Goal: Task Accomplishment & Management: Manage account settings

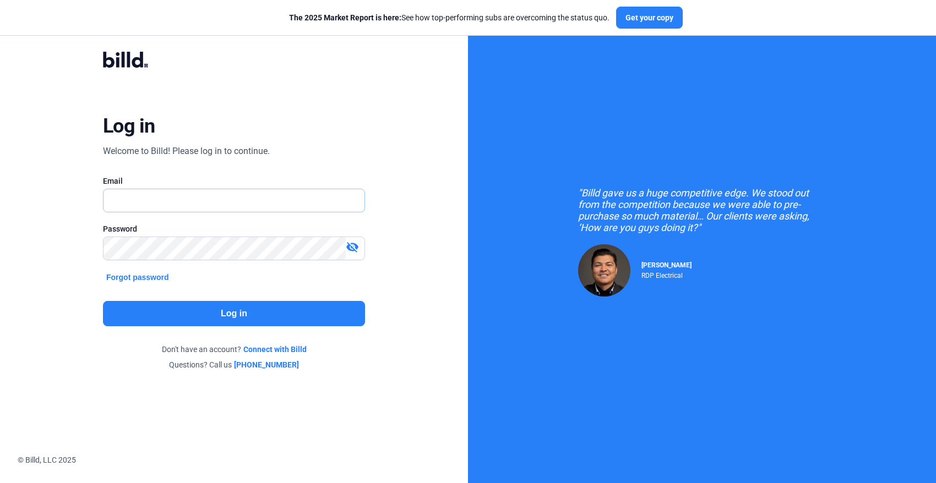
click at [225, 199] on input "text" at bounding box center [233, 200] width 261 height 23
type input "[PERSON_NAME][EMAIL_ADDRESS][PERSON_NAME][DOMAIN_NAME]"
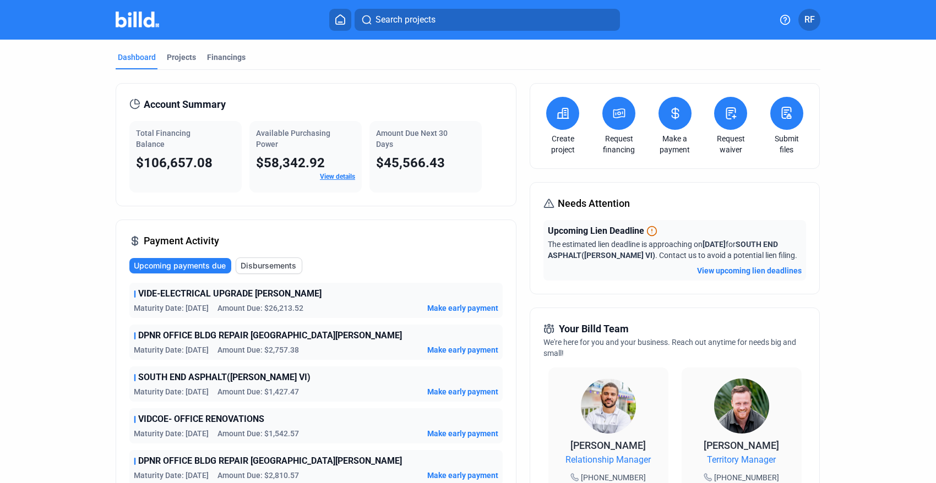
click at [811, 28] on button "RF" at bounding box center [809, 20] width 22 height 22
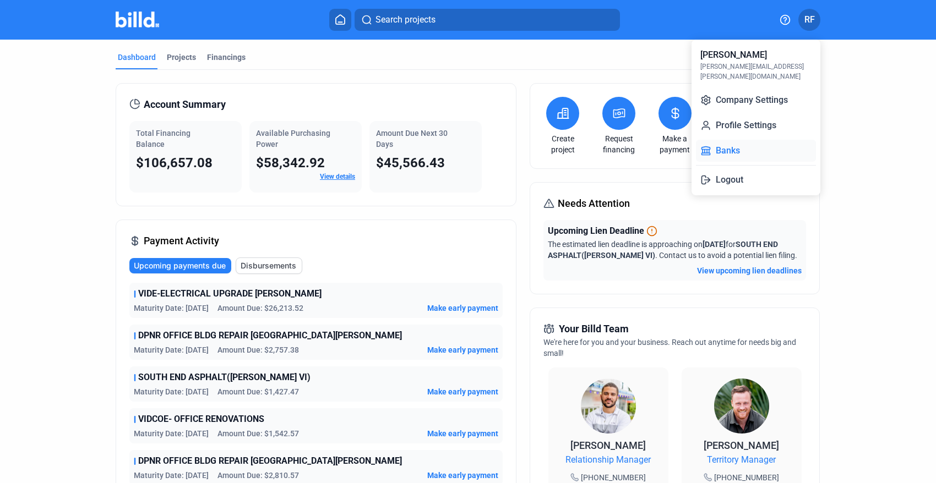
click at [735, 140] on button "Banks" at bounding box center [756, 151] width 120 height 22
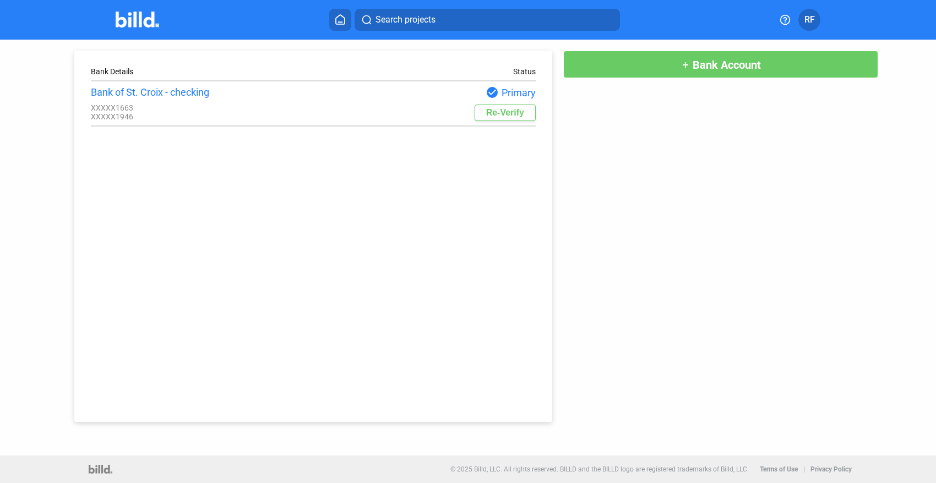
click at [655, 72] on button "add Bank Account" at bounding box center [720, 65] width 315 height 28
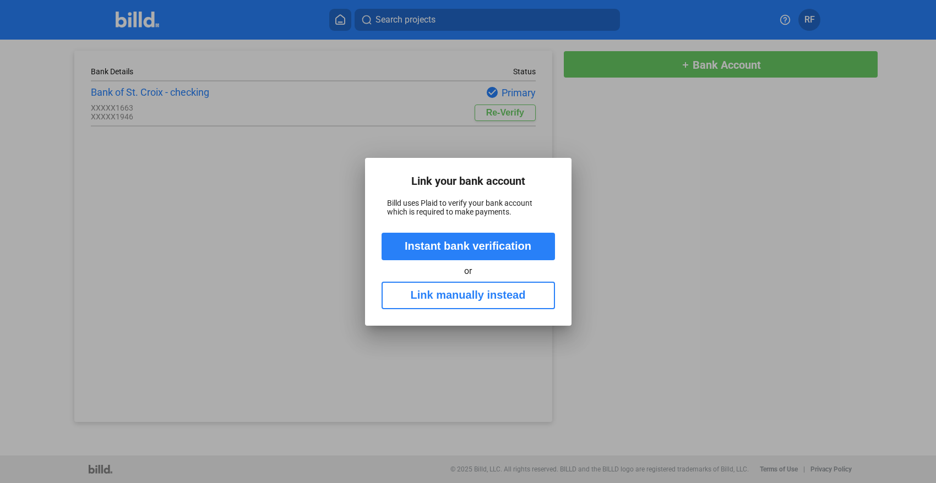
click at [571, 160] on div at bounding box center [468, 241] width 936 height 483
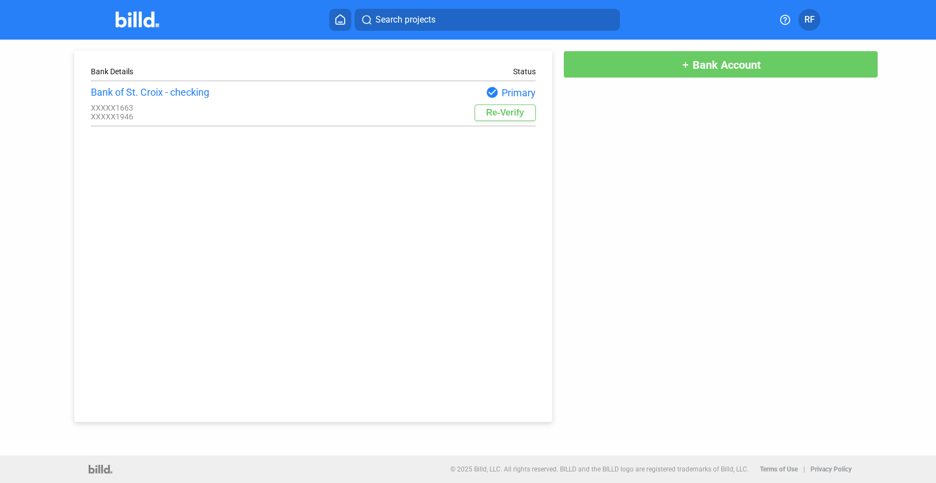
click at [639, 62] on button "add Bank Account" at bounding box center [720, 65] width 315 height 28
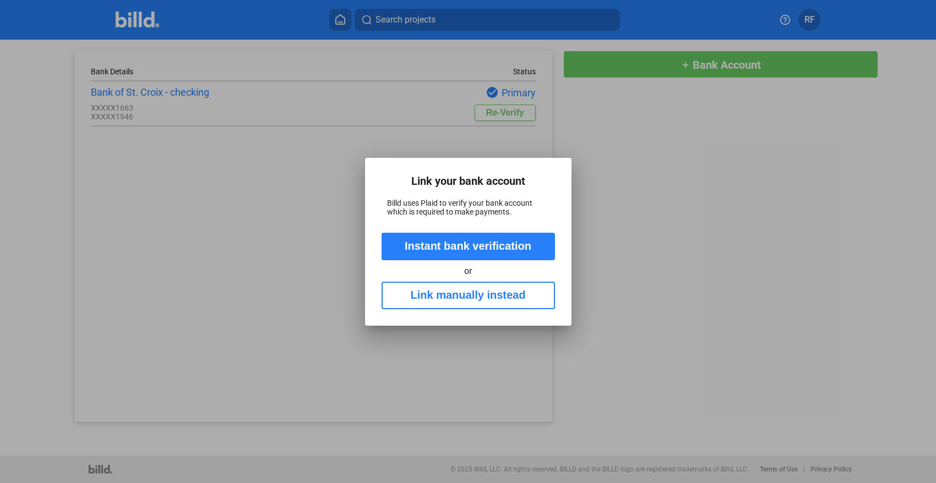
click at [568, 149] on div at bounding box center [468, 241] width 936 height 483
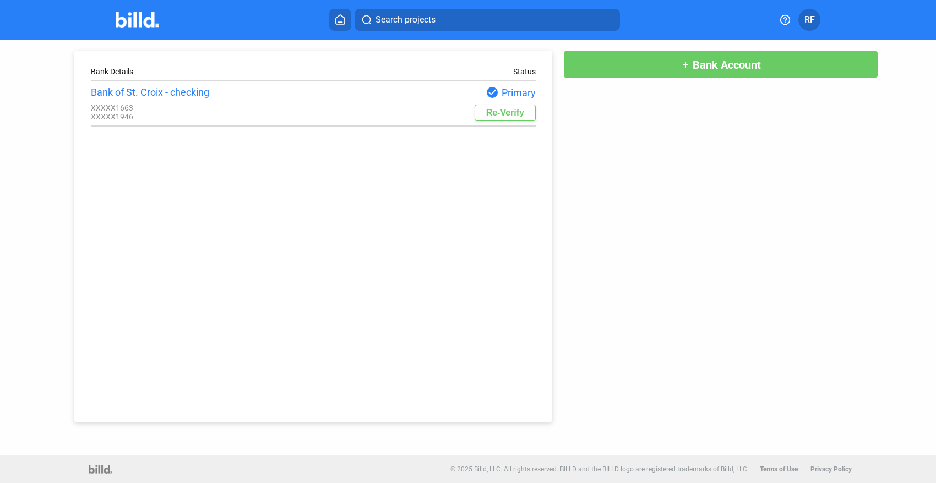
click at [661, 14] on div "Search projects" at bounding box center [474, 20] width 585 height 22
click at [148, 17] on img at bounding box center [137, 20] width 43 height 16
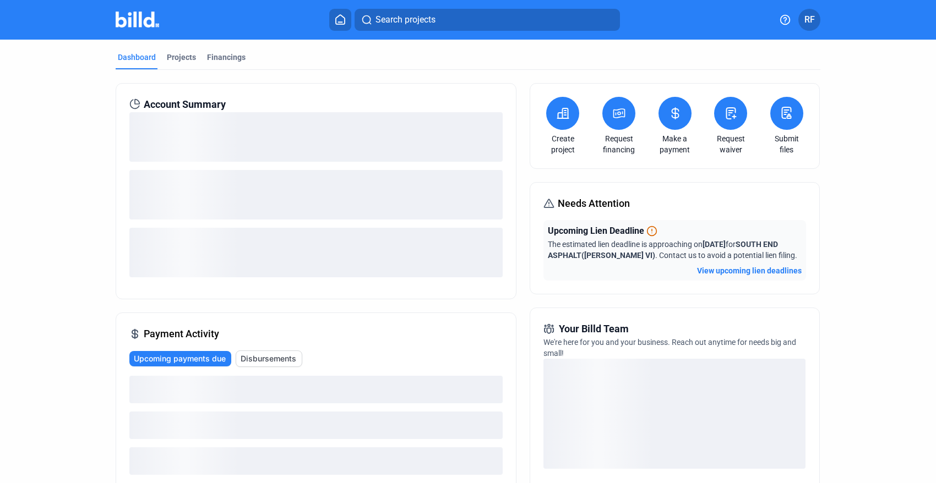
click at [811, 25] on span "RF" at bounding box center [809, 19] width 10 height 13
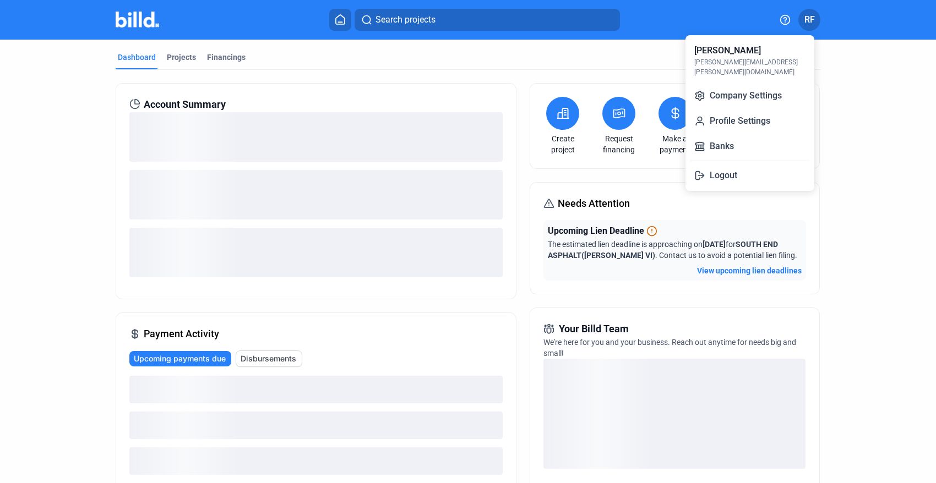
click at [811, 25] on div at bounding box center [468, 241] width 936 height 483
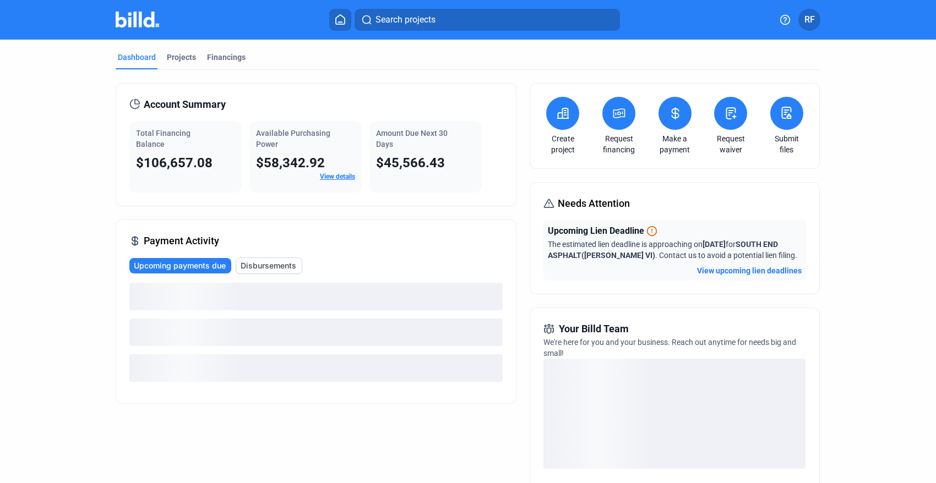
click at [811, 26] on span "RF" at bounding box center [809, 19] width 10 height 13
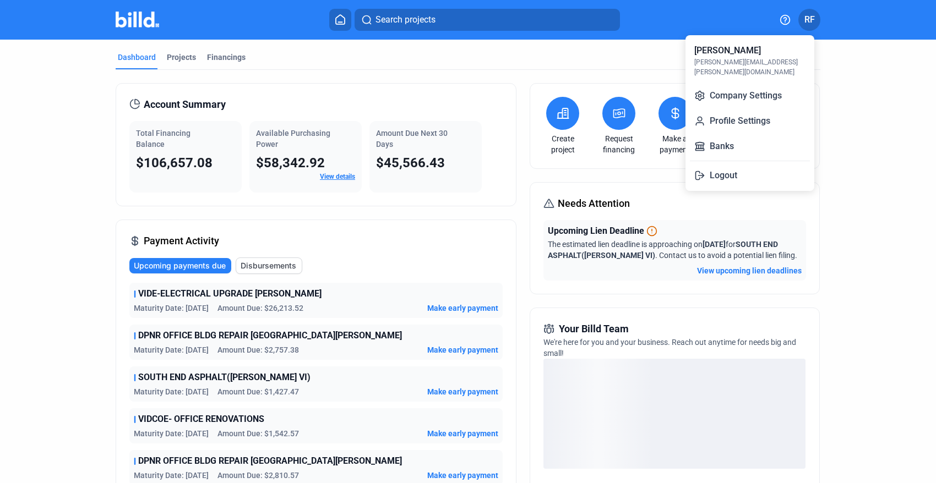
click at [811, 26] on div at bounding box center [468, 241] width 936 height 483
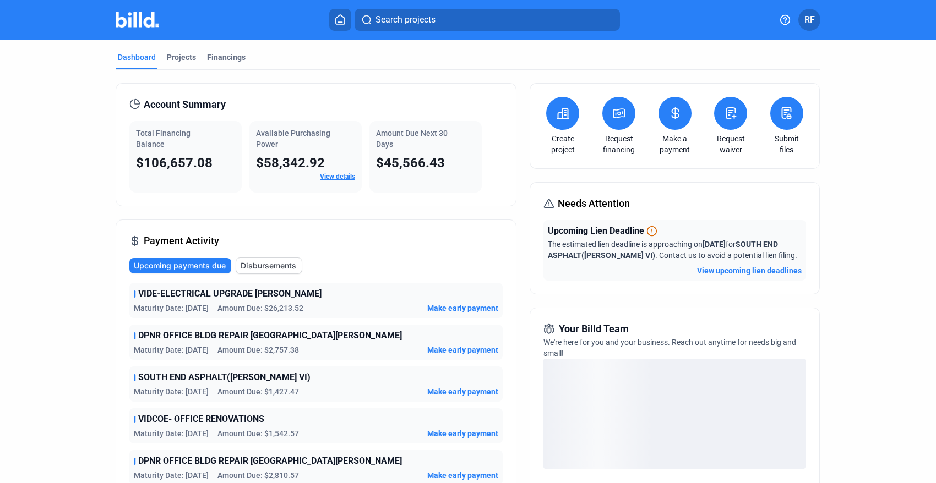
click at [811, 26] on span "RF" at bounding box center [809, 19] width 10 height 13
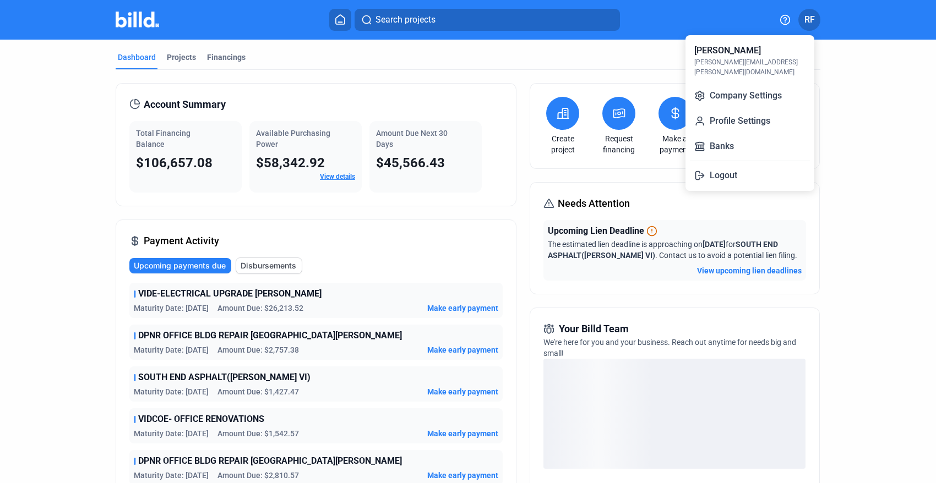
click at [811, 26] on div at bounding box center [468, 241] width 936 height 483
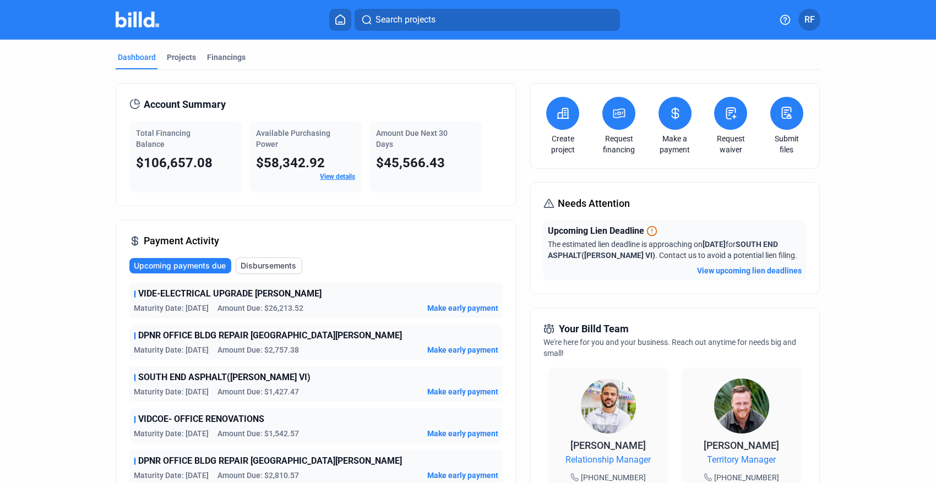
click at [806, 16] on span "RF" at bounding box center [809, 19] width 10 height 13
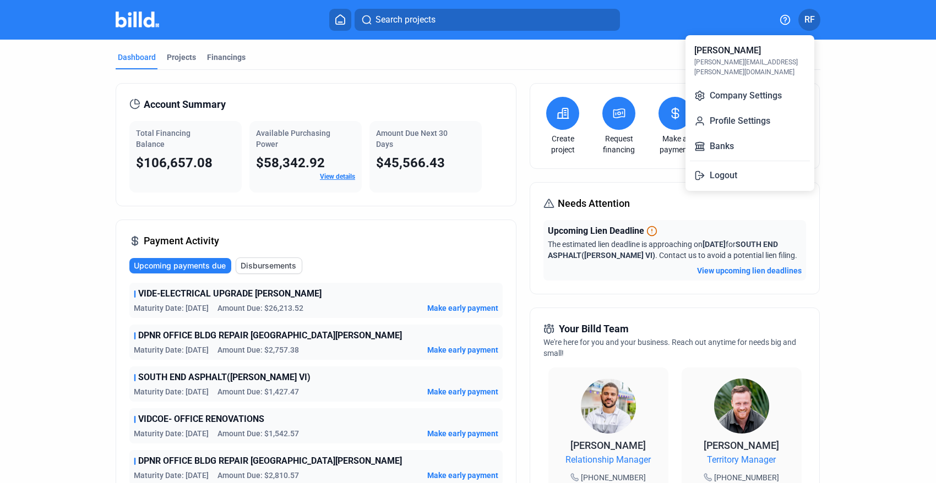
click at [821, 24] on div at bounding box center [468, 241] width 936 height 483
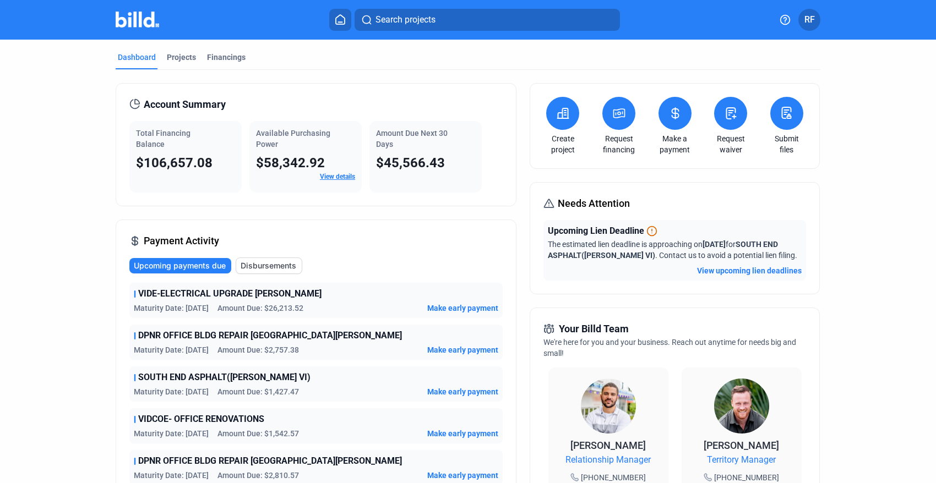
click at [814, 20] on span "RF" at bounding box center [809, 19] width 10 height 13
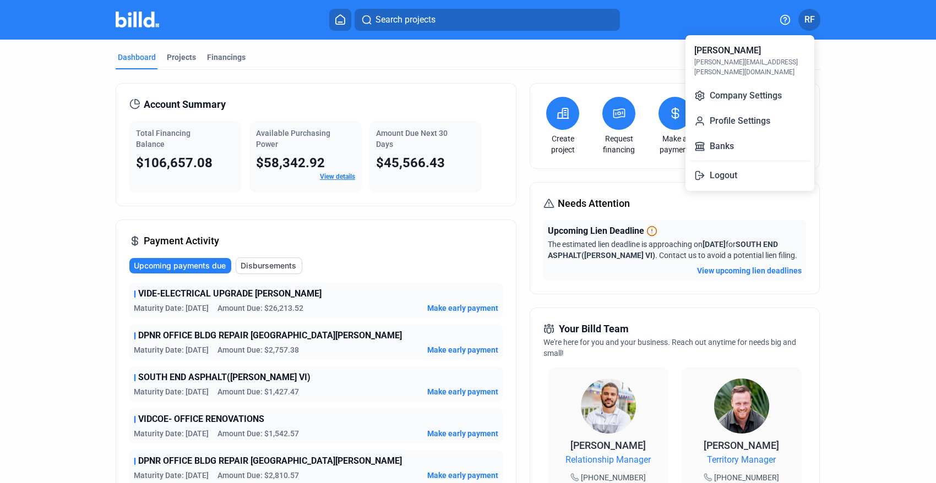
click at [814, 20] on div at bounding box center [468, 241] width 936 height 483
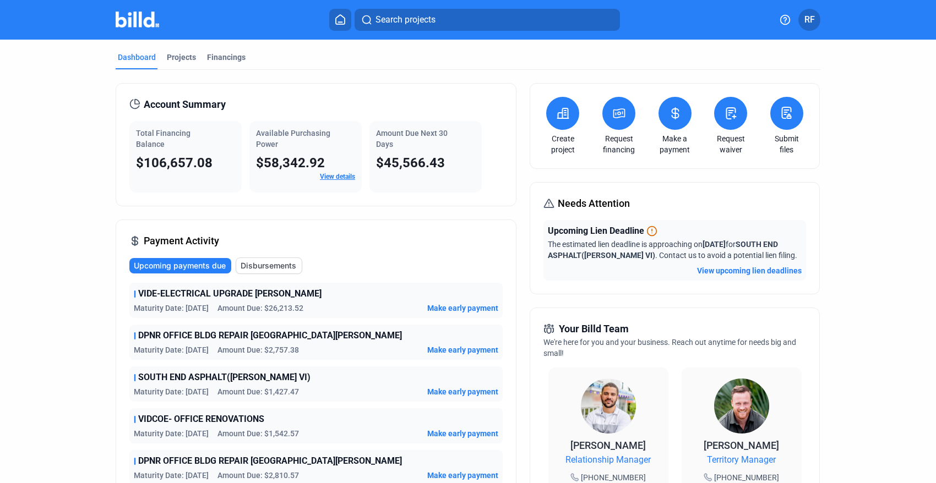
click at [814, 20] on span "RF" at bounding box center [809, 19] width 10 height 13
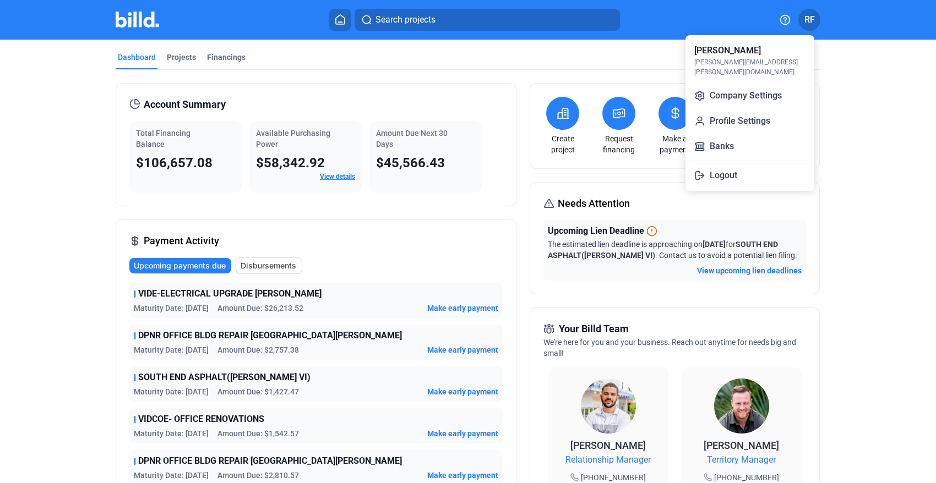
click at [814, 20] on div at bounding box center [468, 241] width 936 height 483
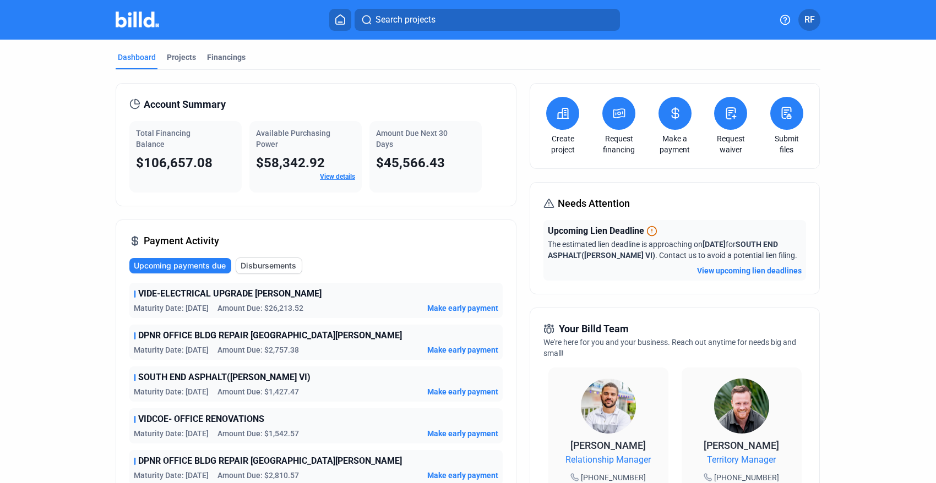
click at [814, 20] on span "RF" at bounding box center [809, 19] width 10 height 13
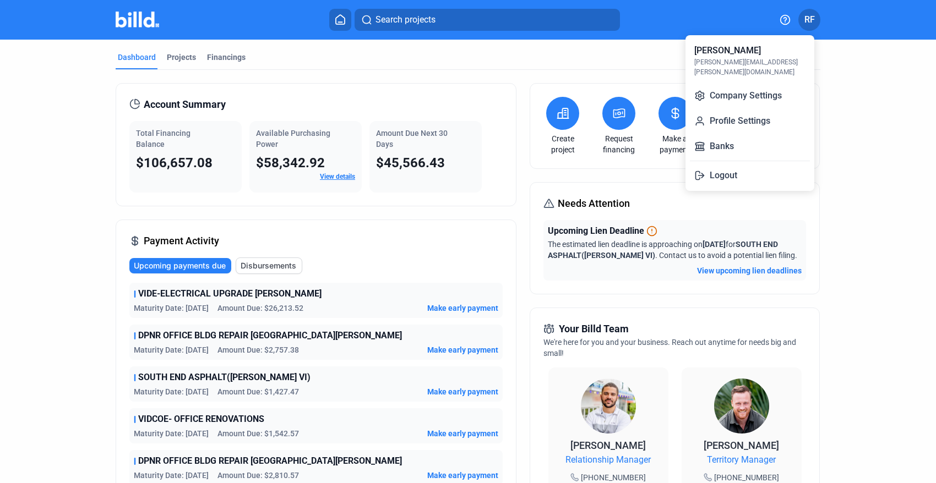
click at [811, 20] on div at bounding box center [468, 241] width 936 height 483
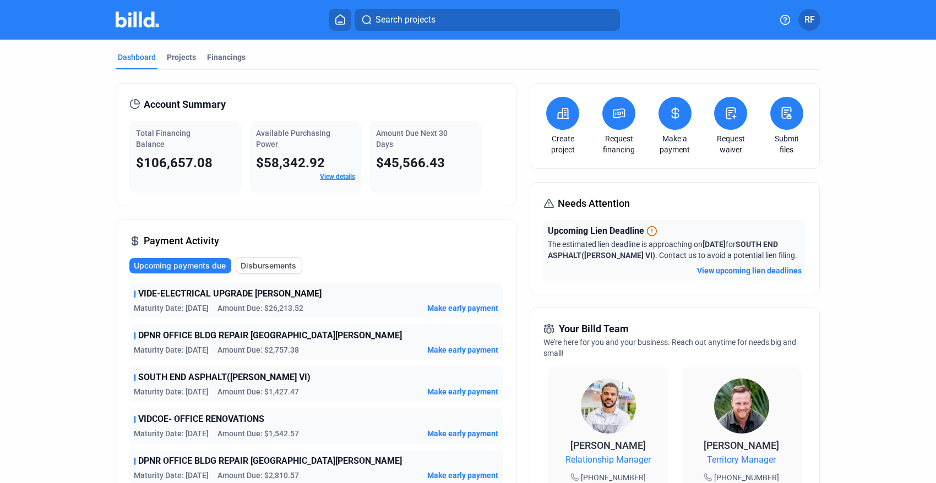
click at [811, 20] on span "RF" at bounding box center [809, 19] width 10 height 13
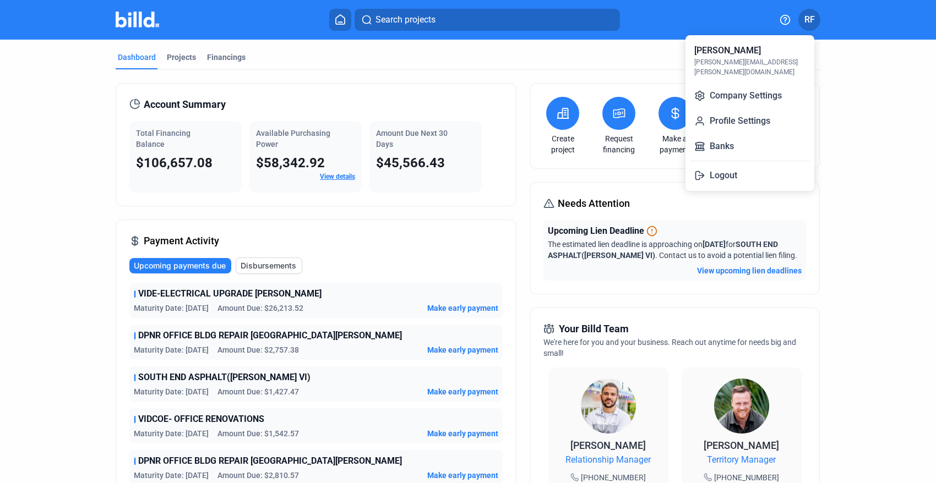
click at [809, 17] on div at bounding box center [468, 241] width 936 height 483
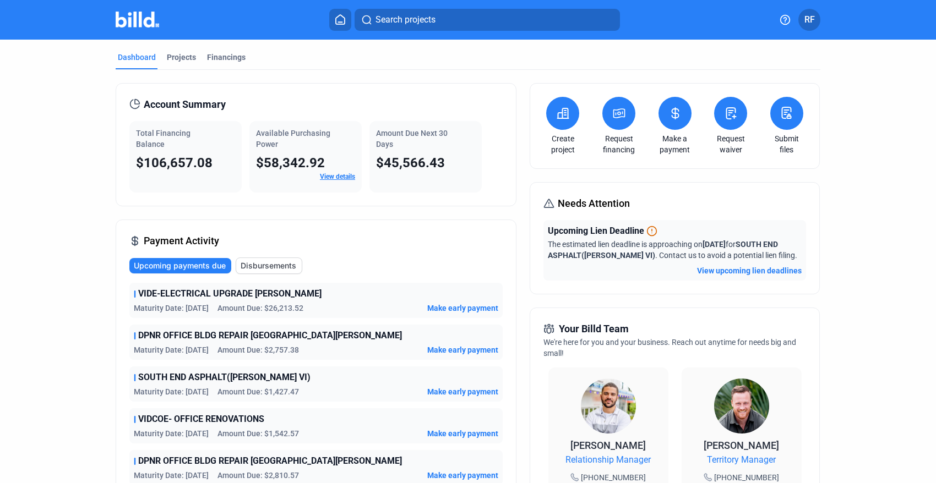
click at [809, 17] on span "RF" at bounding box center [809, 19] width 10 height 13
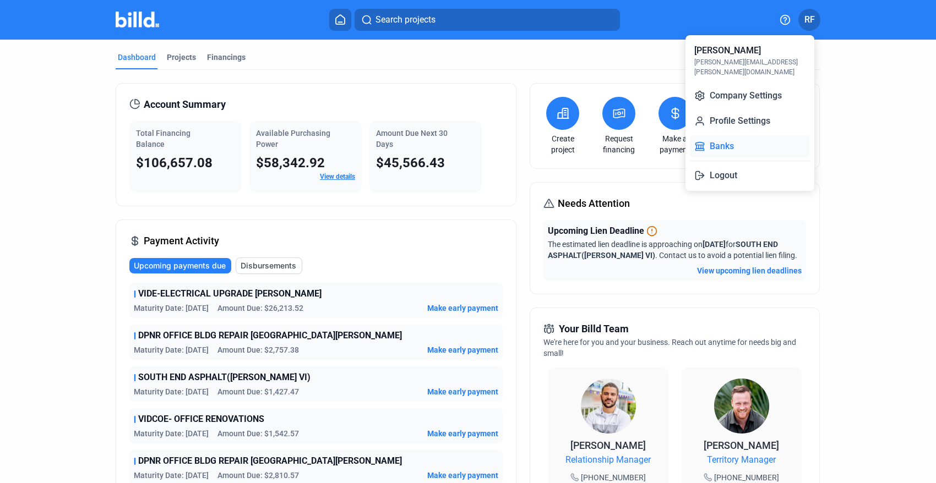
click at [731, 138] on button "Banks" at bounding box center [750, 146] width 120 height 22
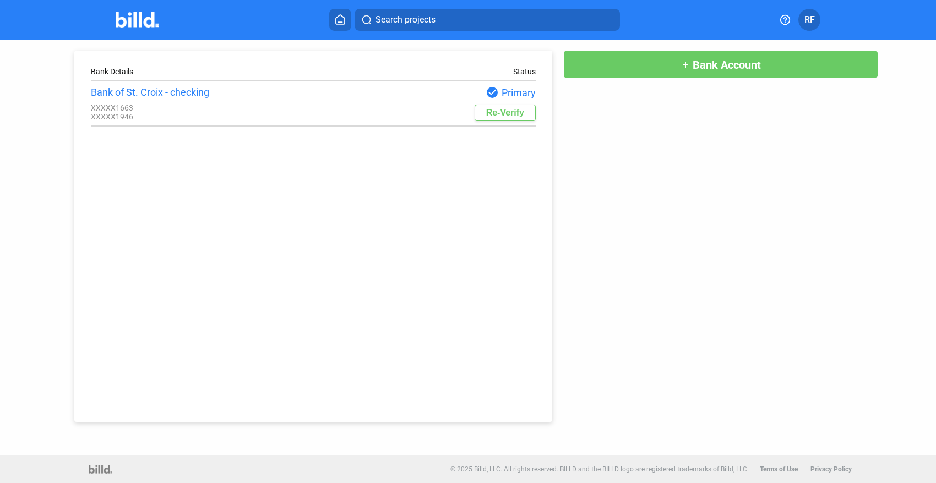
click at [803, 21] on button "RF" at bounding box center [809, 20] width 22 height 22
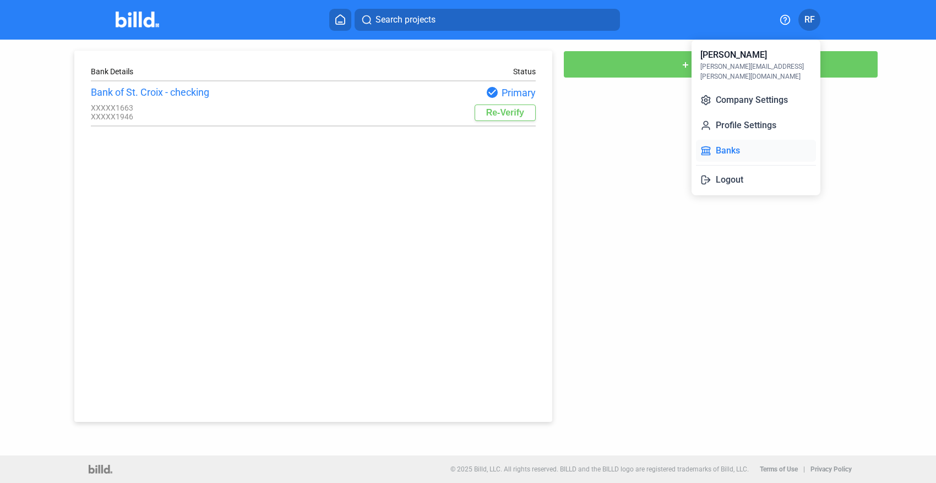
click at [745, 140] on button "Banks" at bounding box center [756, 151] width 120 height 22
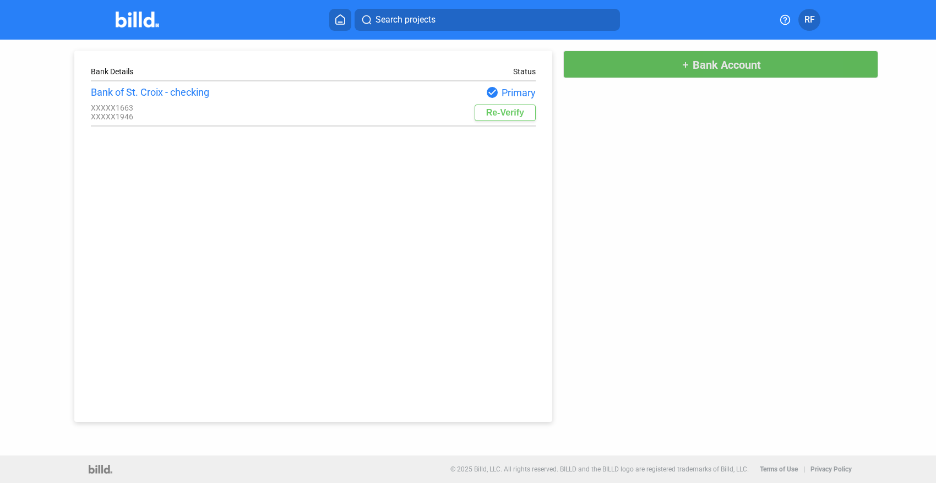
click at [779, 62] on button "add Bank Account" at bounding box center [720, 65] width 315 height 28
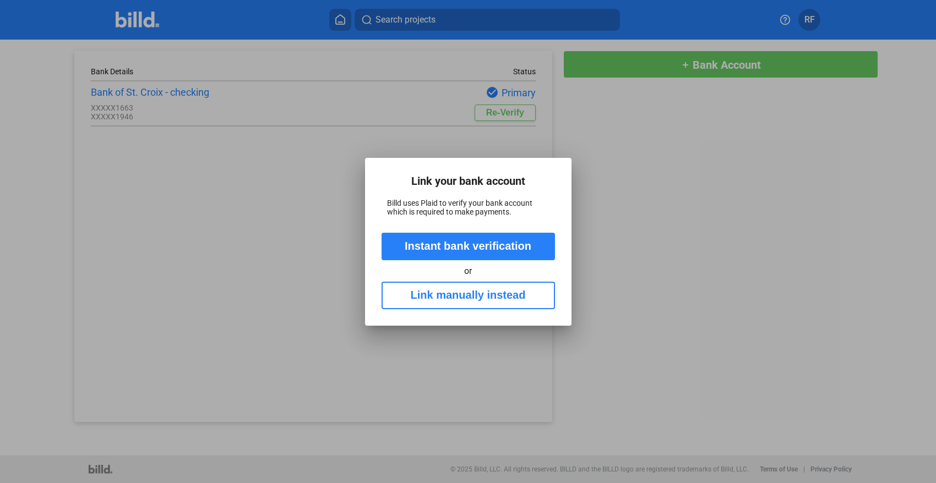
click at [732, 43] on div at bounding box center [468, 241] width 936 height 483
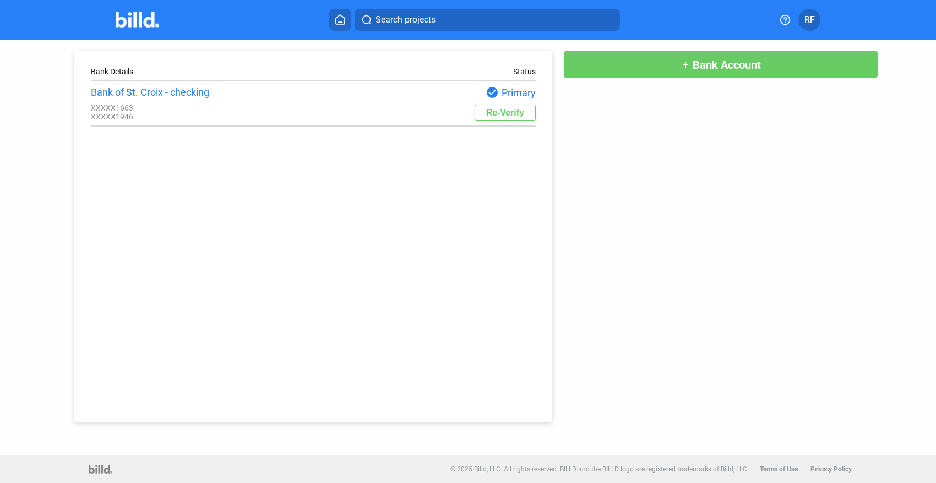
click at [128, 17] on img at bounding box center [137, 20] width 43 height 16
